Goal: Contribute content

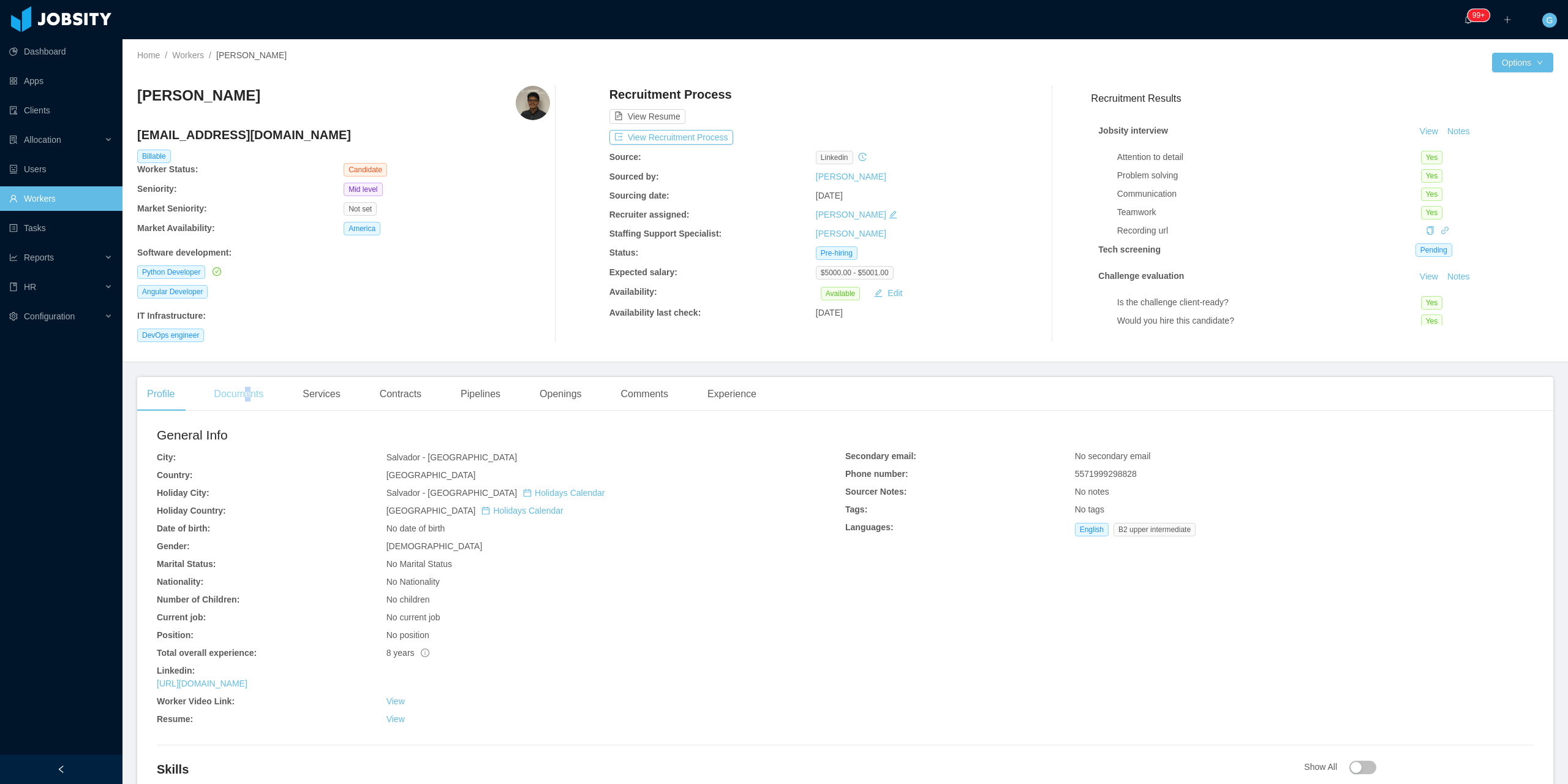
click at [245, 402] on div "Documents" at bounding box center [238, 394] width 70 height 34
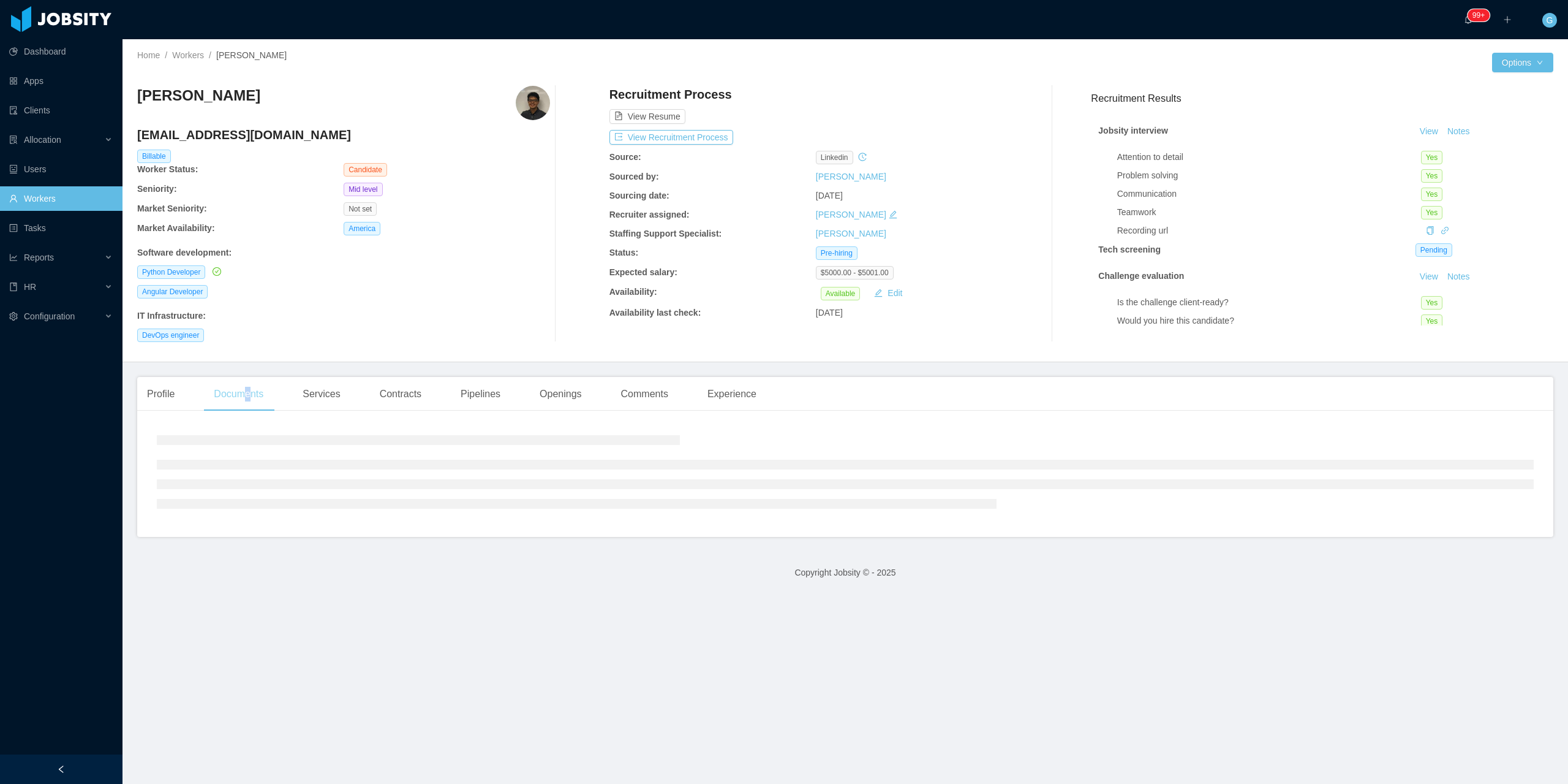
click at [245, 402] on div "Documents" at bounding box center [238, 394] width 70 height 34
click at [829, 514] on button "Upload Document" at bounding box center [845, 511] width 101 height 20
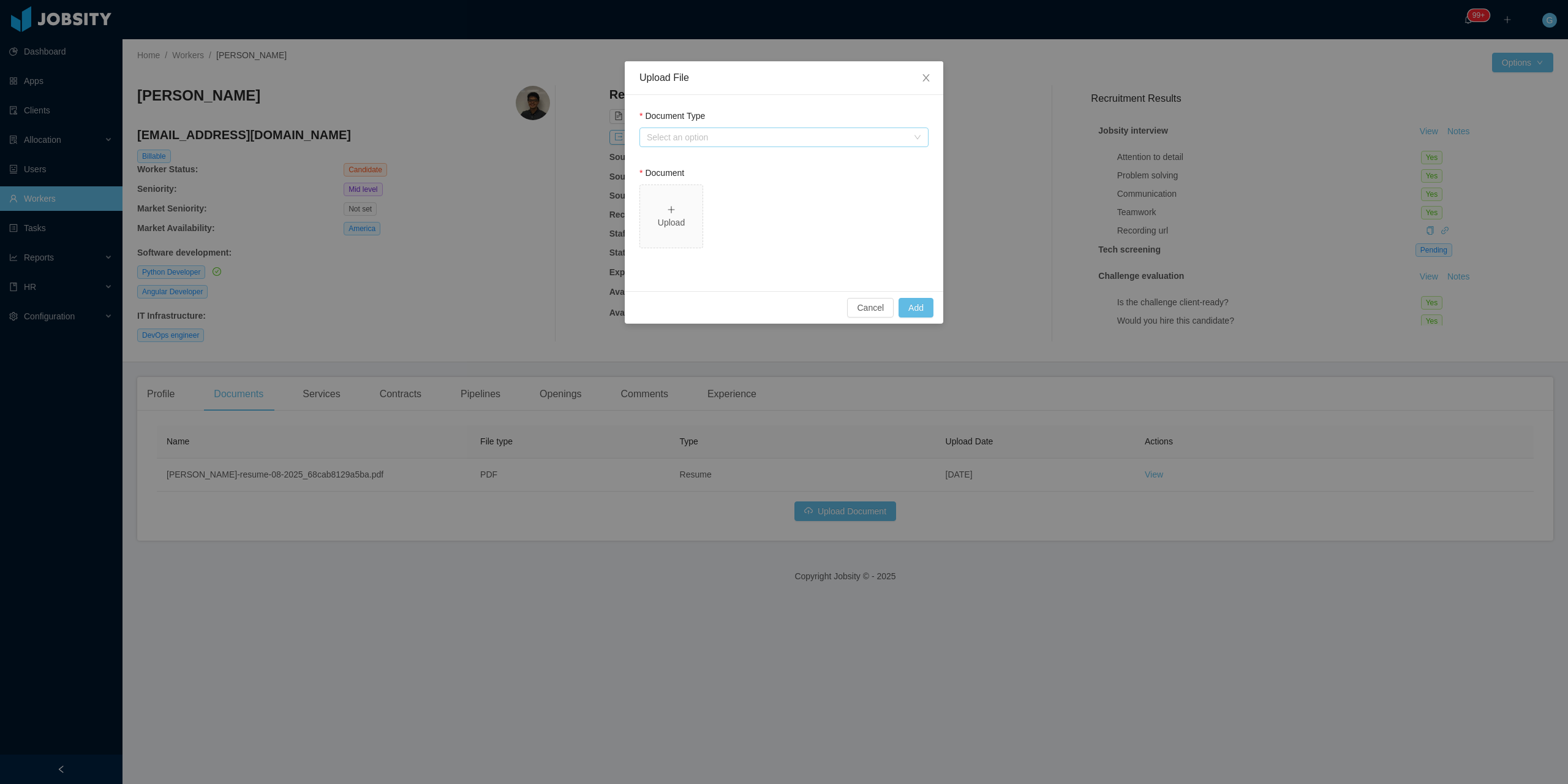
click at [704, 139] on div "Select an option" at bounding box center [777, 137] width 261 height 12
click at [683, 182] on li "Jobsity Resume" at bounding box center [784, 182] width 290 height 20
click at [733, 242] on div "Select one" at bounding box center [780, 251] width 267 height 18
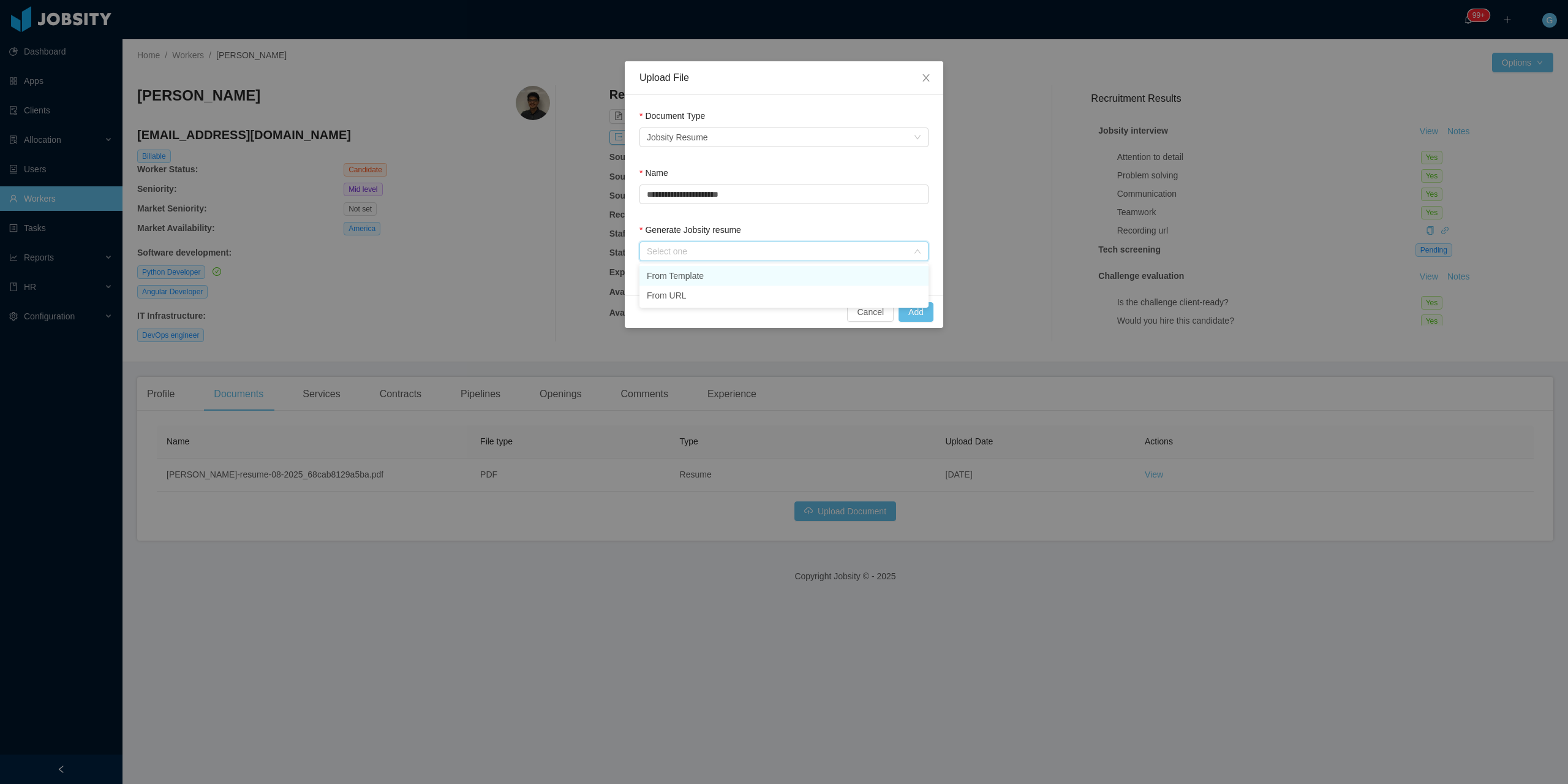
click at [675, 280] on li "From Template" at bounding box center [784, 276] width 290 height 20
click at [924, 315] on button "Add" at bounding box center [916, 312] width 35 height 20
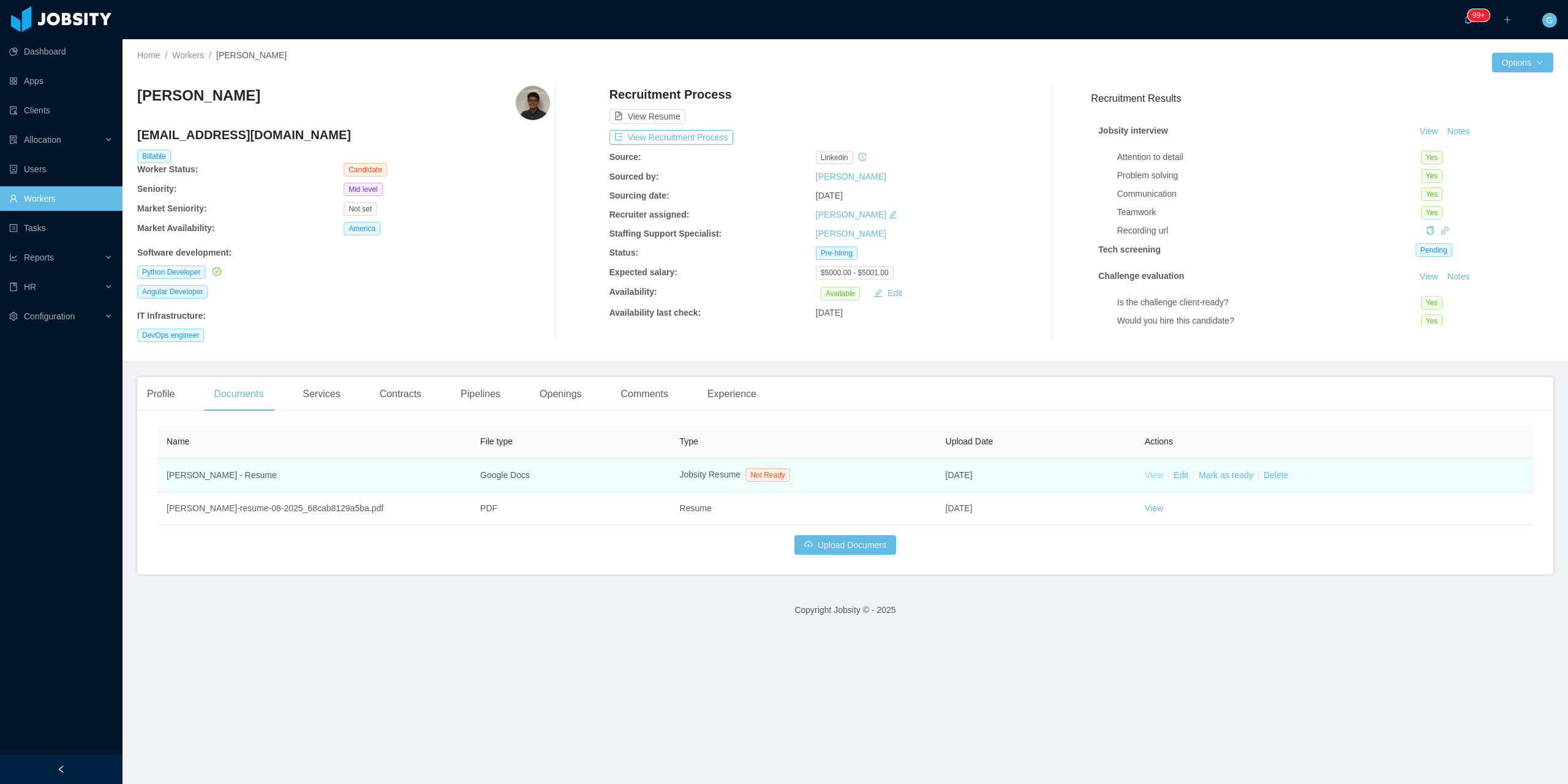
click at [1152, 474] on link "View" at bounding box center [1154, 475] width 18 height 10
